Goal: Transaction & Acquisition: Purchase product/service

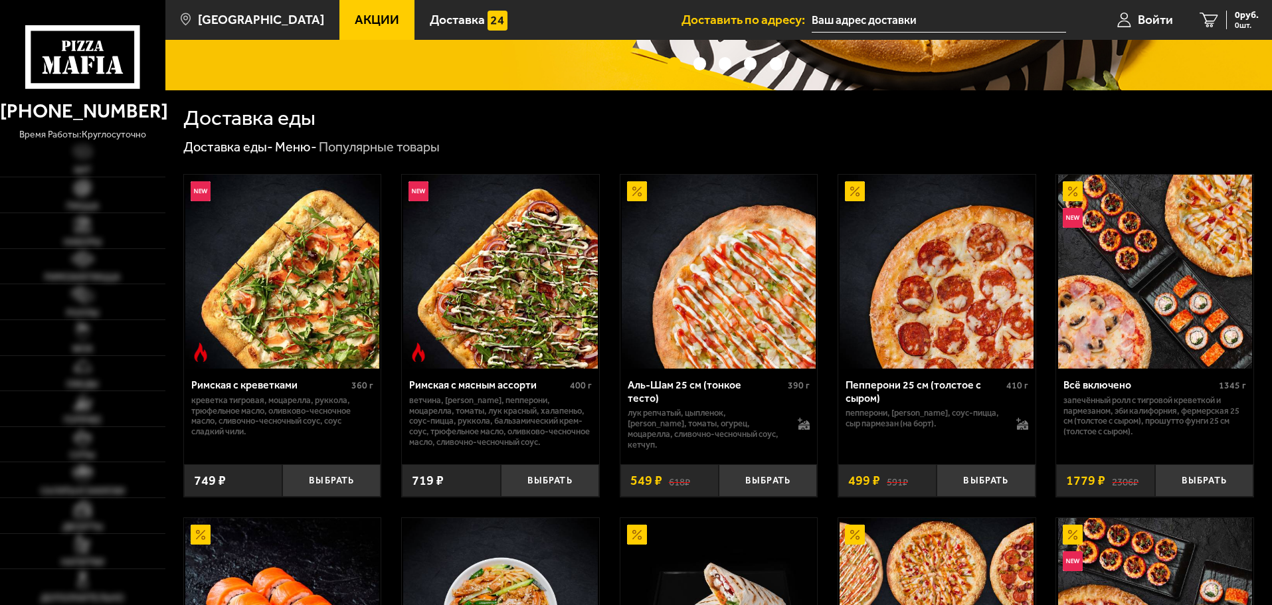
scroll to position [266, 0]
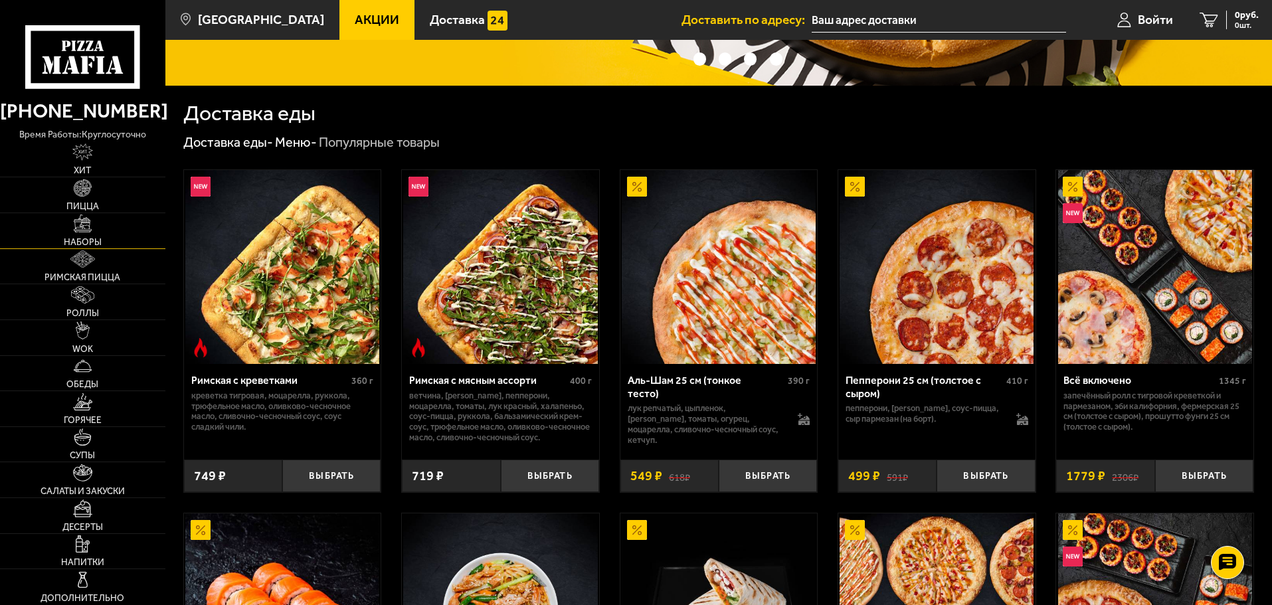
click at [97, 240] on span "Наборы" at bounding box center [83, 242] width 38 height 9
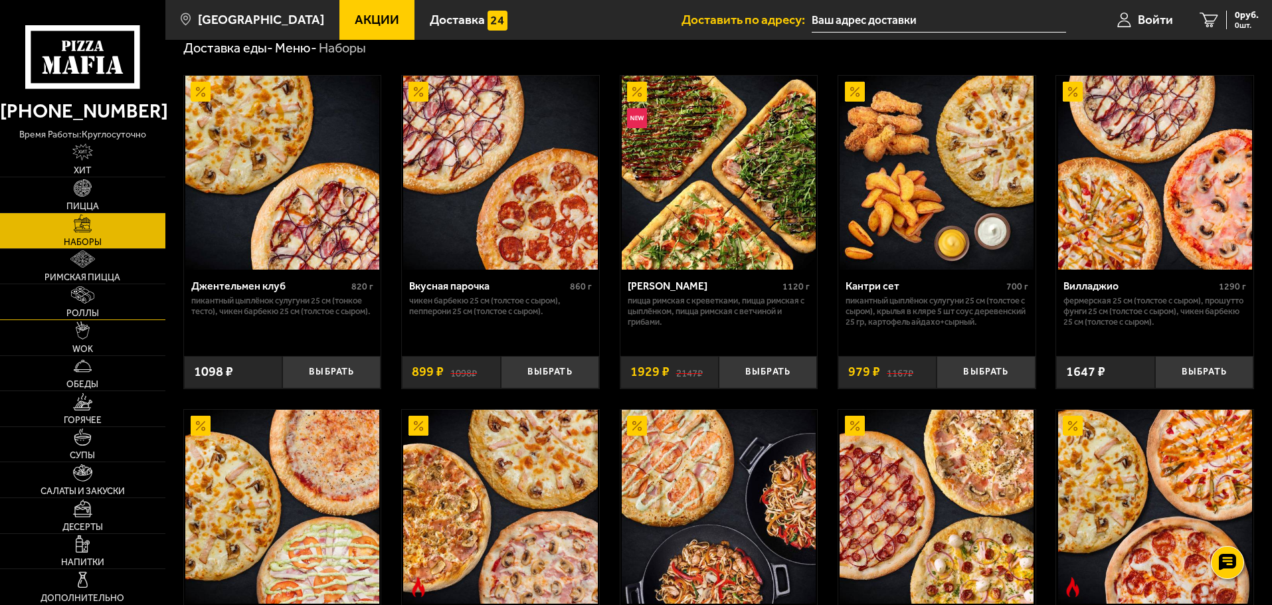
scroll to position [133, 0]
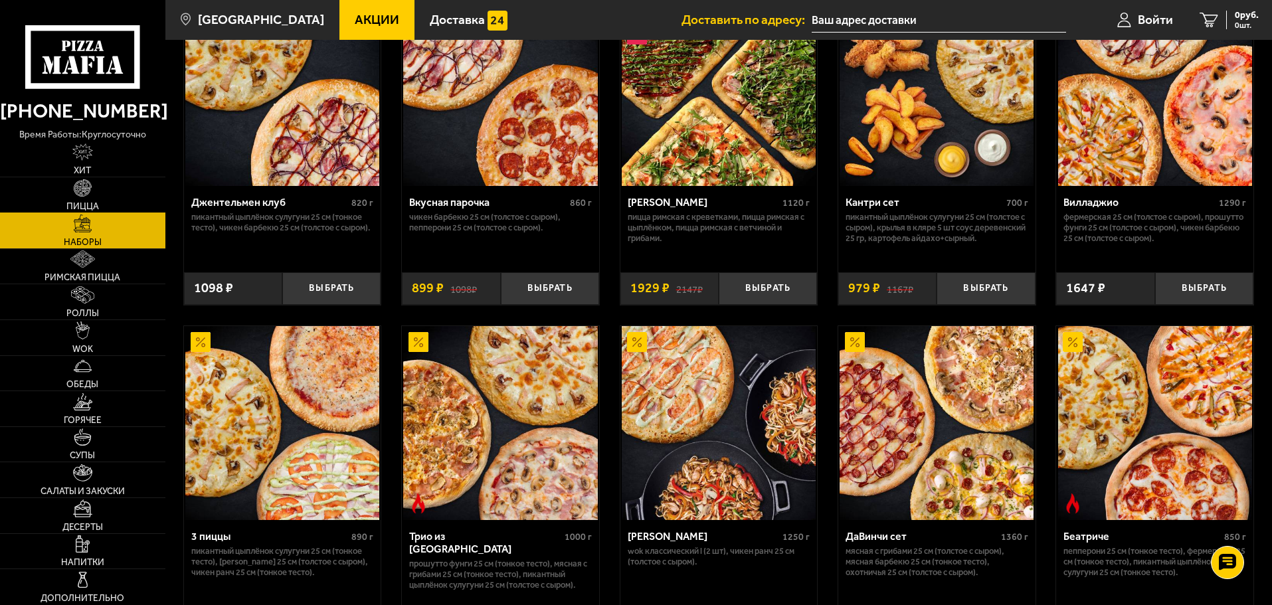
click at [132, 193] on link "Пицца" at bounding box center [82, 194] width 165 height 35
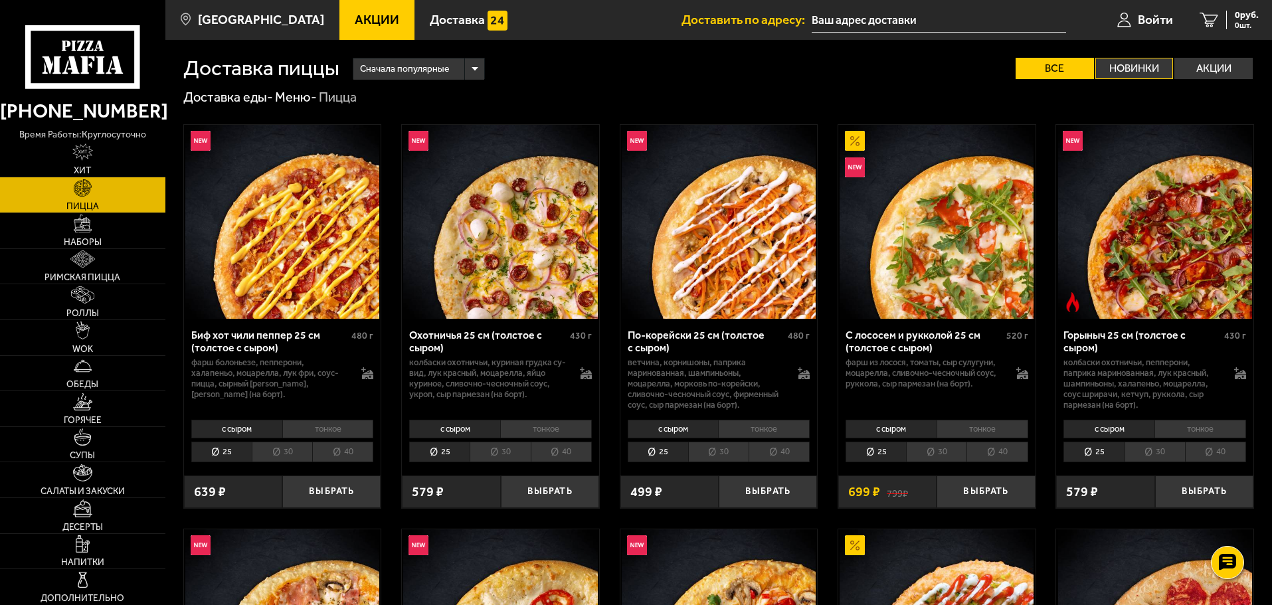
click at [1133, 59] on label "Новинки" at bounding box center [1134, 68] width 78 height 21
click at [0, 0] on input "Новинки" at bounding box center [0, 0] width 0 height 0
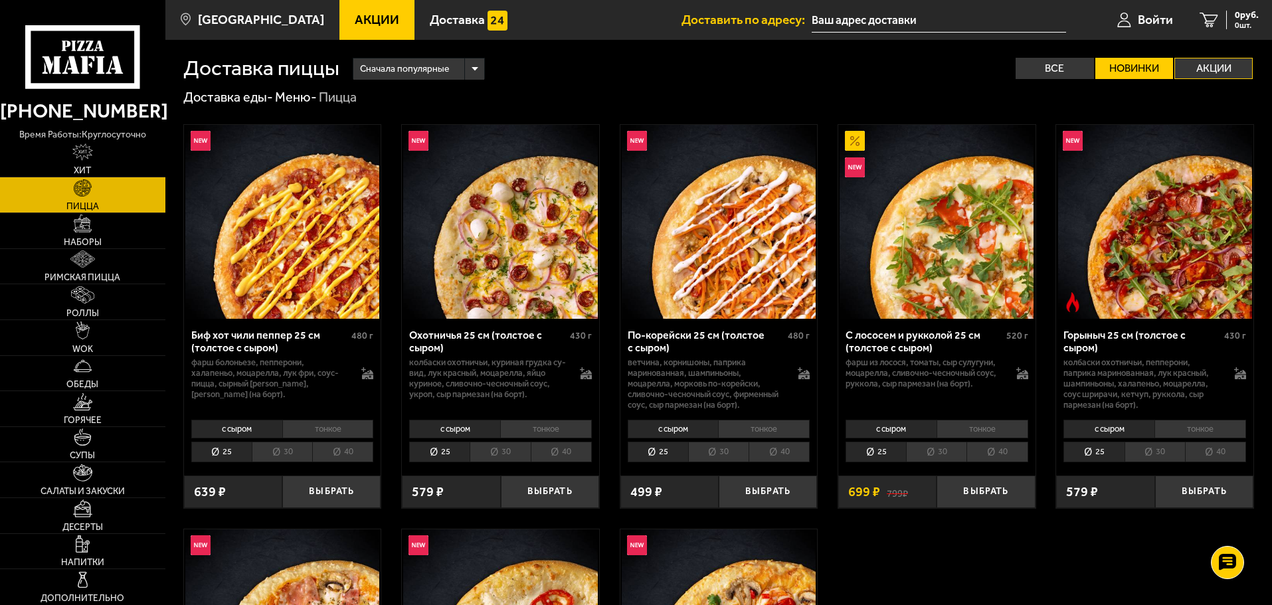
drag, startPoint x: 1198, startPoint y: 65, endPoint x: 1206, endPoint y: 62, distance: 9.3
click at [1199, 65] on label "Акции" at bounding box center [1213, 68] width 78 height 21
click at [0, 0] on input "Акции" at bounding box center [0, 0] width 0 height 0
